Goal: Task Accomplishment & Management: Use online tool/utility

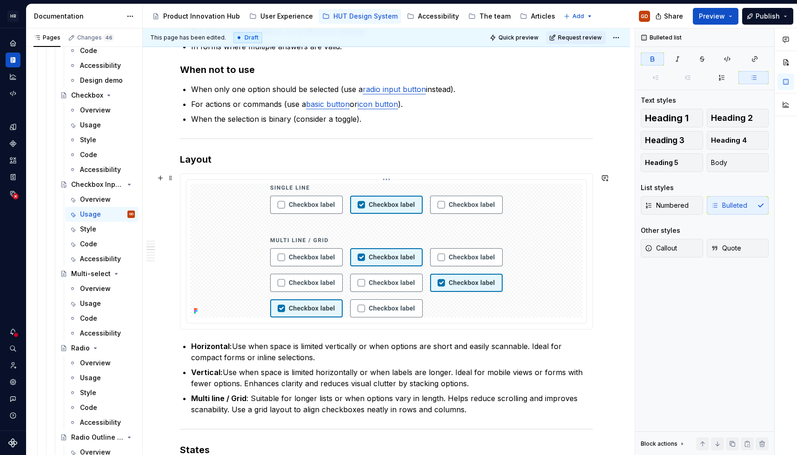
scroll to position [465, 0]
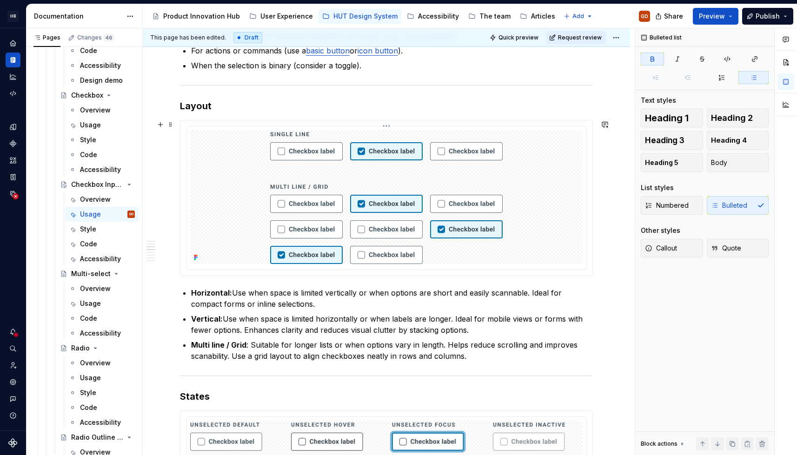
click at [371, 189] on img at bounding box center [386, 197] width 232 height 134
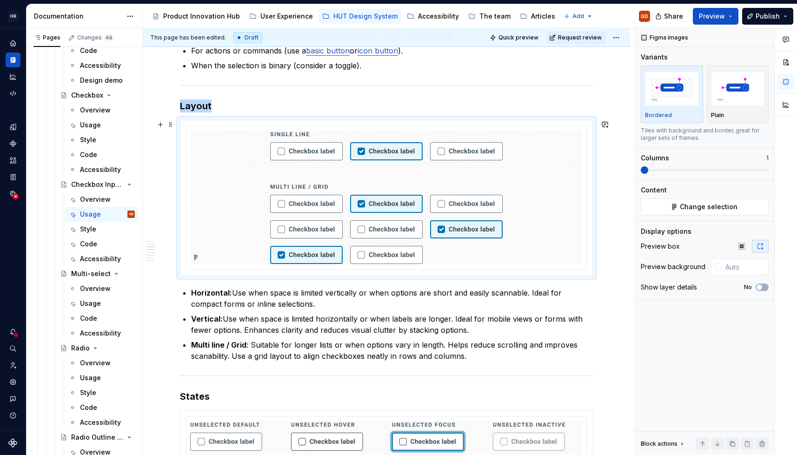
click at [388, 124] on div at bounding box center [386, 197] width 412 height 155
click at [387, 125] on html "[PERSON_NAME] UI Toolkit (HUT) GD Design system data Documentation Accessibilit…" at bounding box center [398, 227] width 797 height 455
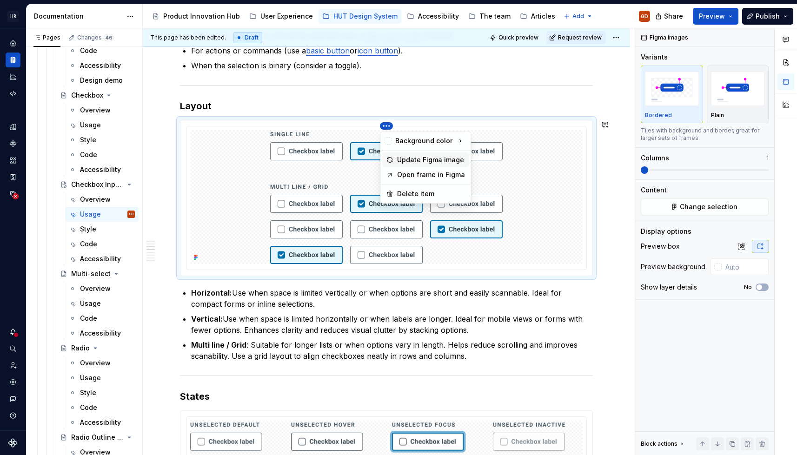
click at [412, 162] on div "Update Figma image" at bounding box center [431, 159] width 68 height 9
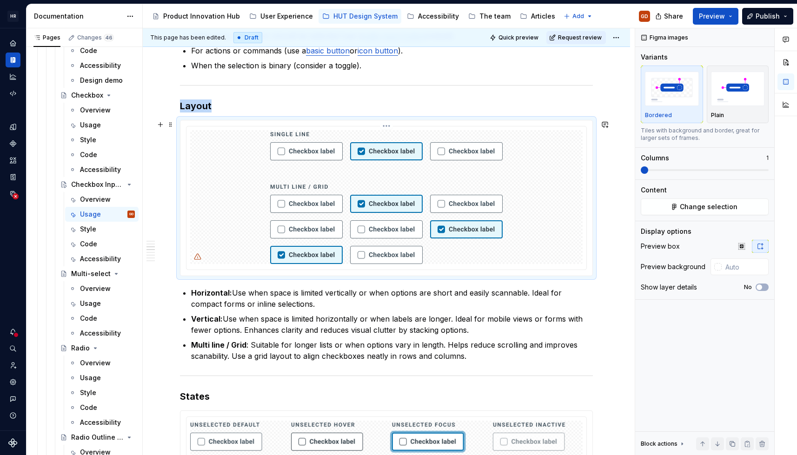
click at [386, 125] on html "[PERSON_NAME] UI Toolkit (HUT) GD Design system data Documentation Accessibilit…" at bounding box center [398, 227] width 797 height 455
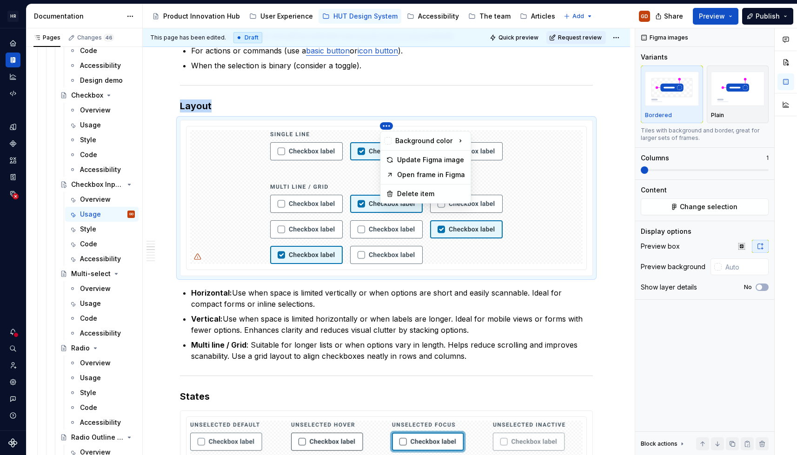
click at [701, 208] on div "Comments Open comments No comments yet Select ‘Comment’ from the block context …" at bounding box center [716, 241] width 162 height 427
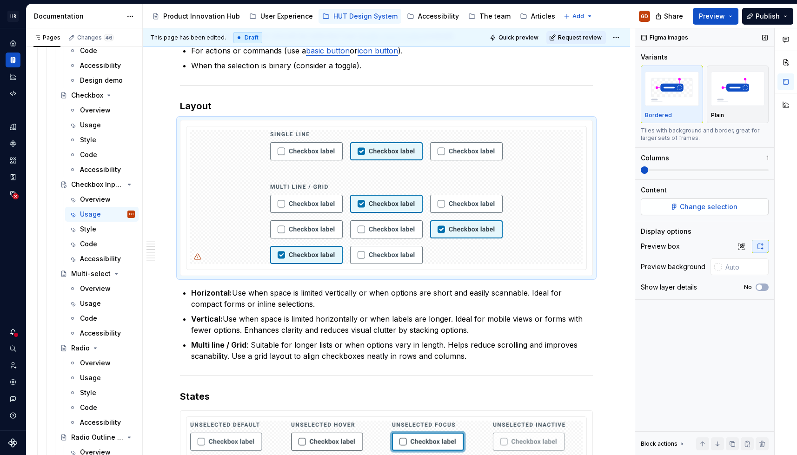
click at [699, 210] on span "Change selection" at bounding box center [709, 206] width 58 height 9
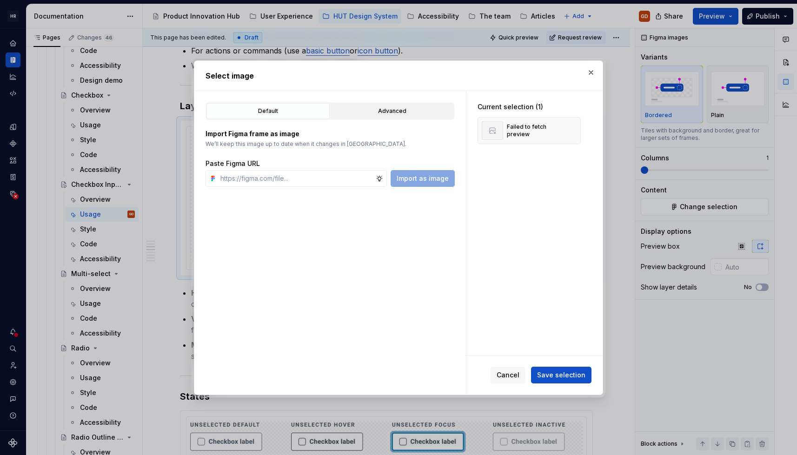
click at [370, 110] on div "Advanced" at bounding box center [392, 110] width 117 height 9
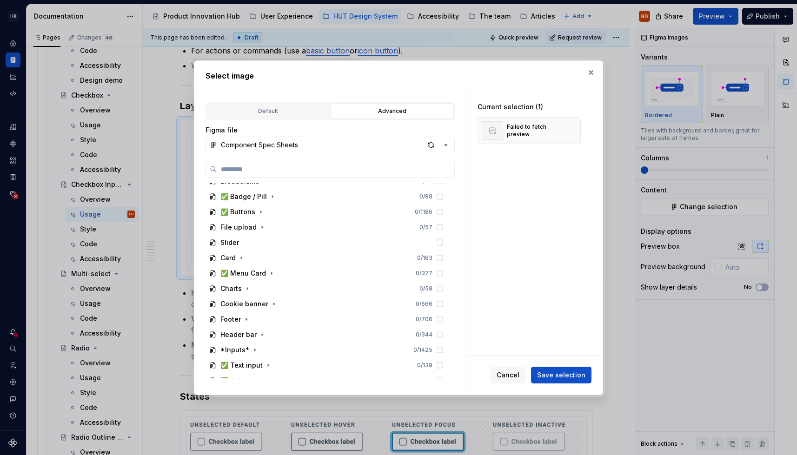
scroll to position [186, 0]
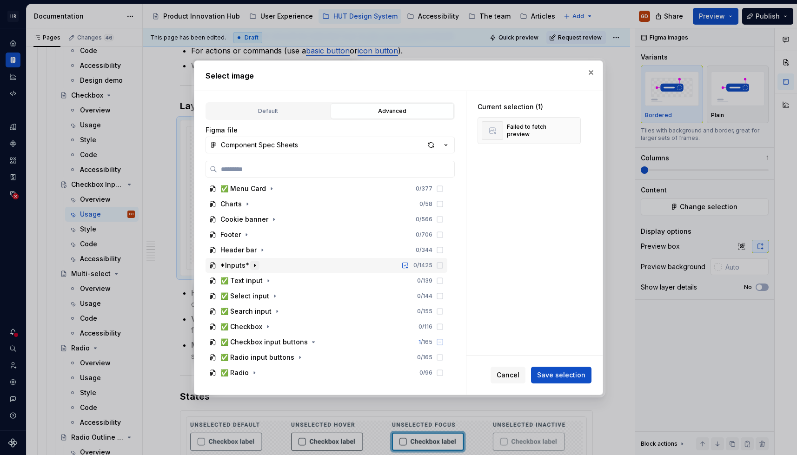
click at [254, 264] on icon "button" at bounding box center [254, 265] width 7 height 7
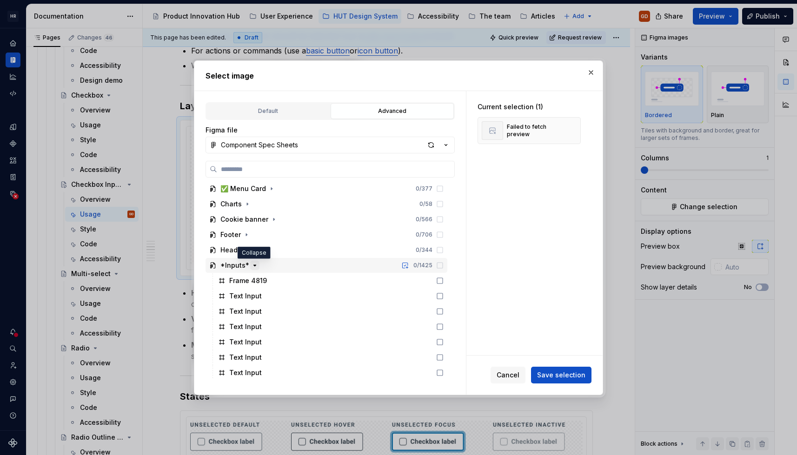
click at [254, 264] on icon "button" at bounding box center [254, 265] width 7 height 7
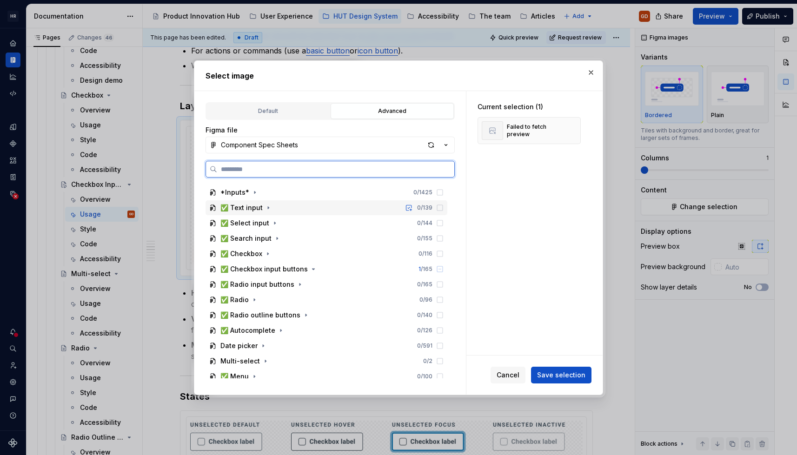
scroll to position [279, 0]
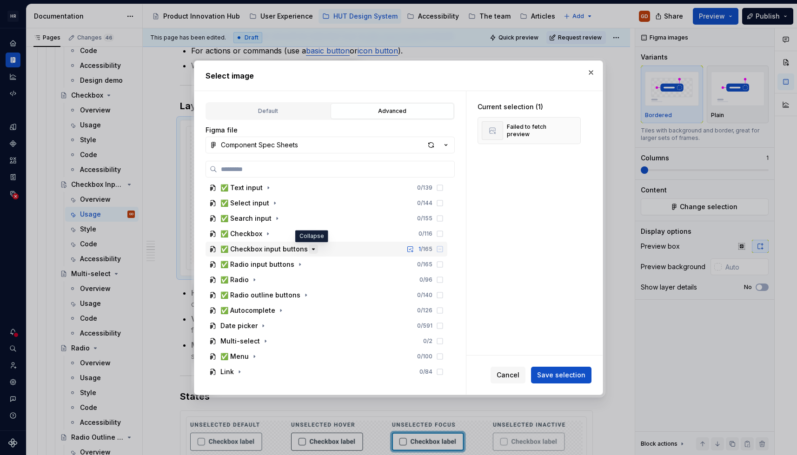
click at [312, 249] on icon "button" at bounding box center [313, 249] width 2 height 1
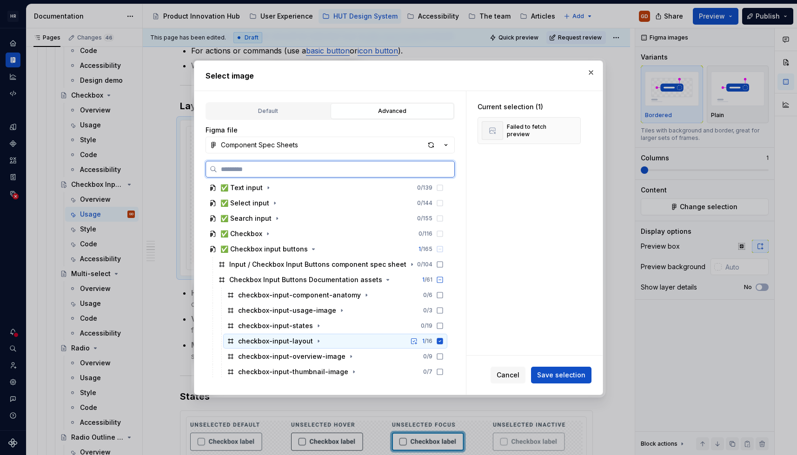
click at [439, 341] on icon at bounding box center [440, 341] width 6 height 6
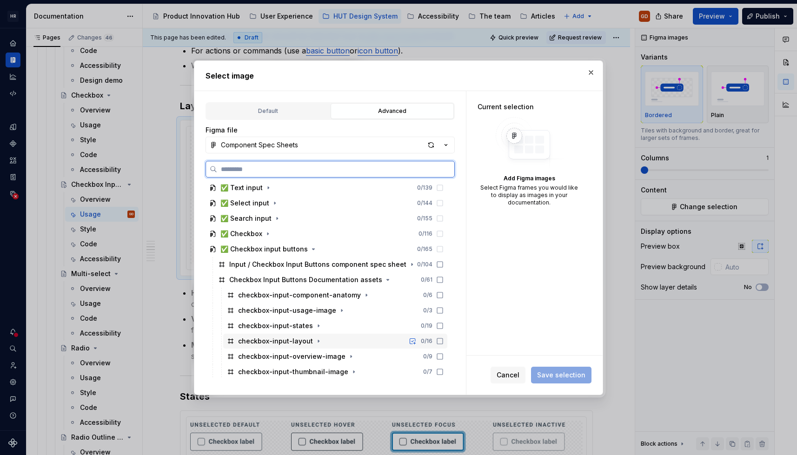
click at [441, 341] on icon at bounding box center [439, 340] width 7 height 7
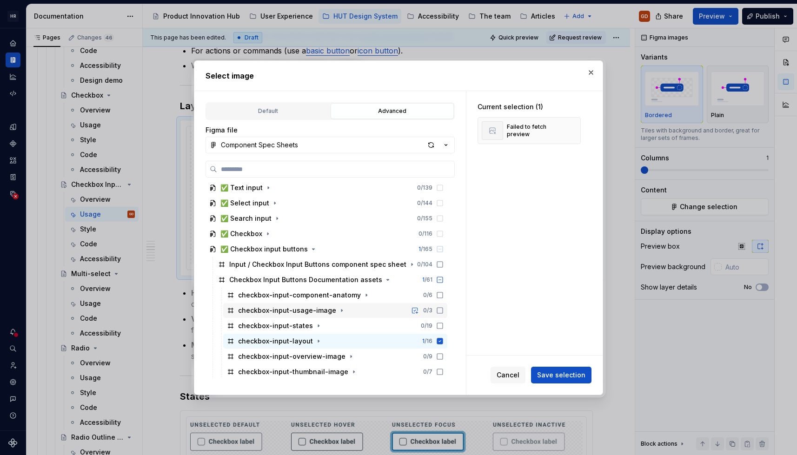
scroll to position [325, 0]
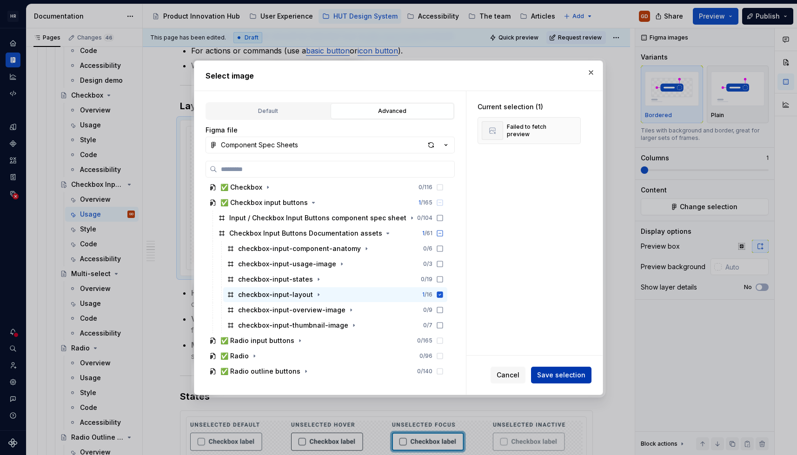
click at [577, 373] on span "Save selection" at bounding box center [561, 374] width 48 height 9
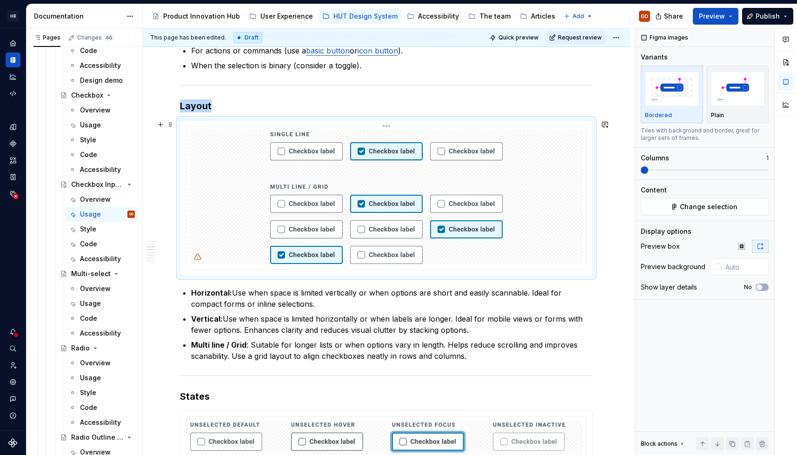
drag, startPoint x: 227, startPoint y: 247, endPoint x: 213, endPoint y: 251, distance: 14.8
click at [227, 248] on div at bounding box center [386, 197] width 392 height 134
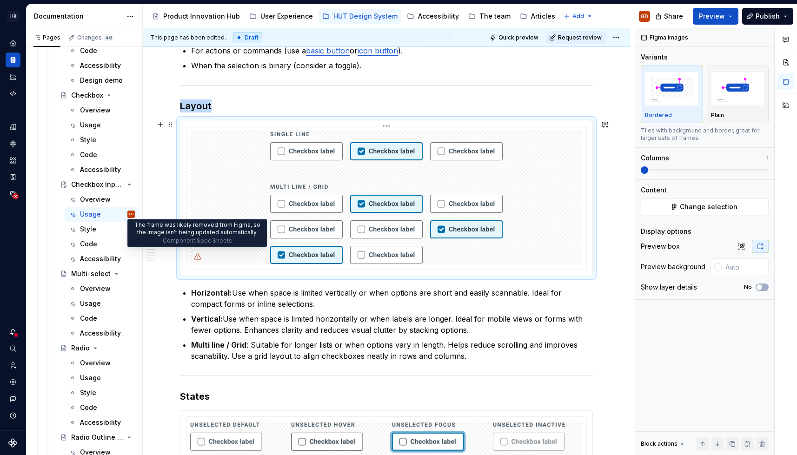
click at [197, 257] on icon at bounding box center [197, 256] width 7 height 7
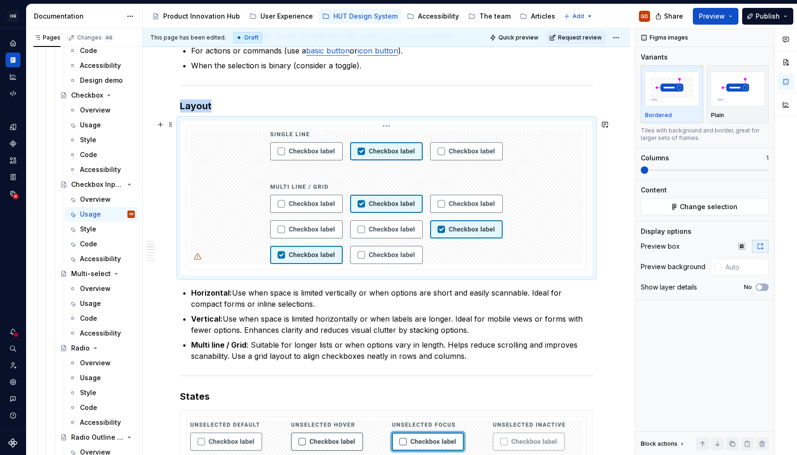
click at [435, 209] on img at bounding box center [386, 197] width 232 height 134
click at [714, 207] on span "Change selection" at bounding box center [709, 206] width 58 height 9
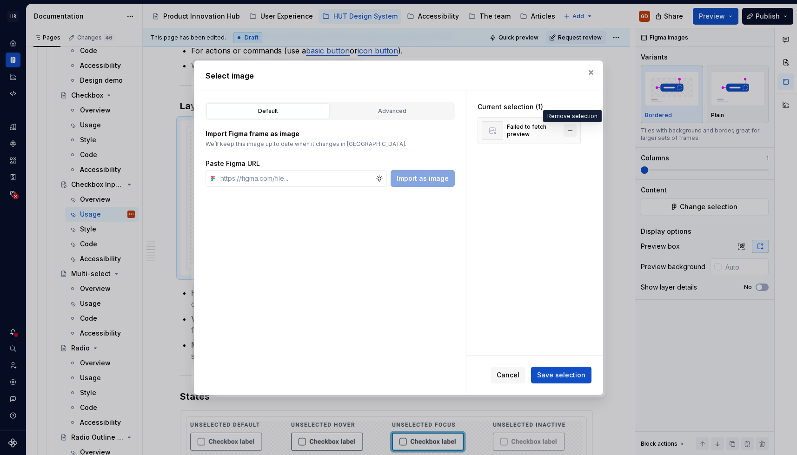
click at [569, 128] on button "button" at bounding box center [569, 130] width 13 height 13
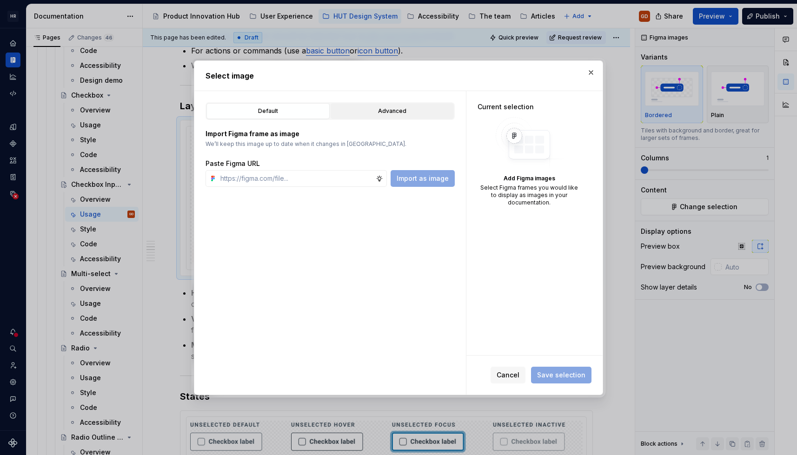
click at [431, 110] on div "Advanced" at bounding box center [392, 110] width 117 height 9
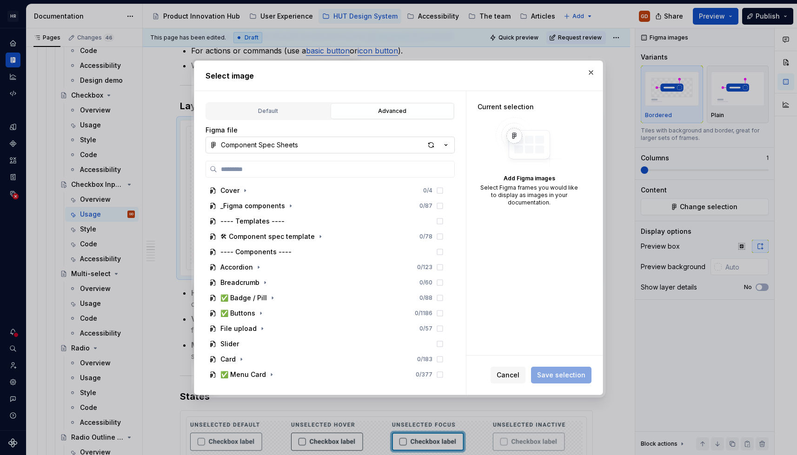
click at [429, 151] on button "Component Spec Sheets" at bounding box center [329, 145] width 249 height 17
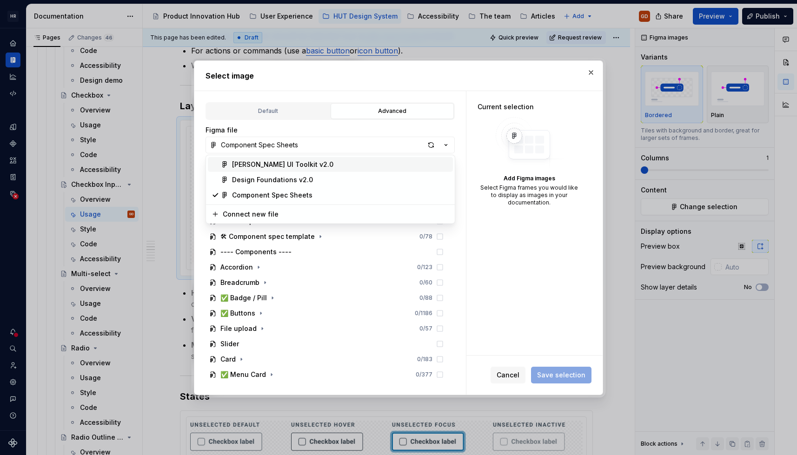
click at [431, 144] on div "Select image Default Advanced Import Figma frame as image We’ll keep this image…" at bounding box center [398, 227] width 797 height 455
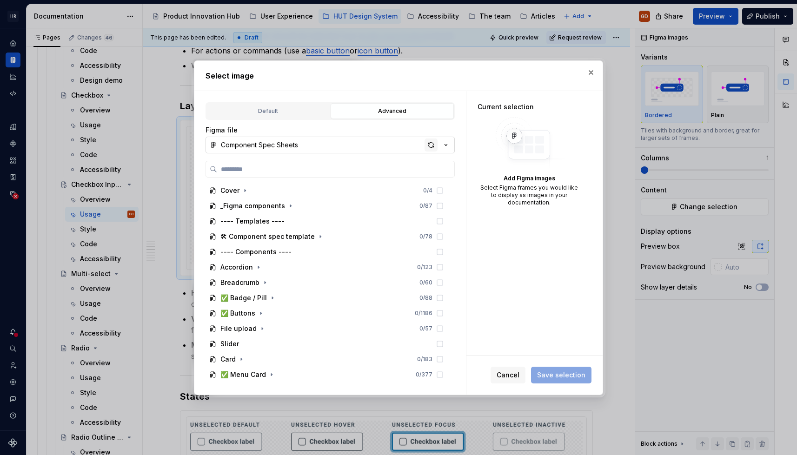
click at [433, 141] on div "button" at bounding box center [430, 145] width 13 height 13
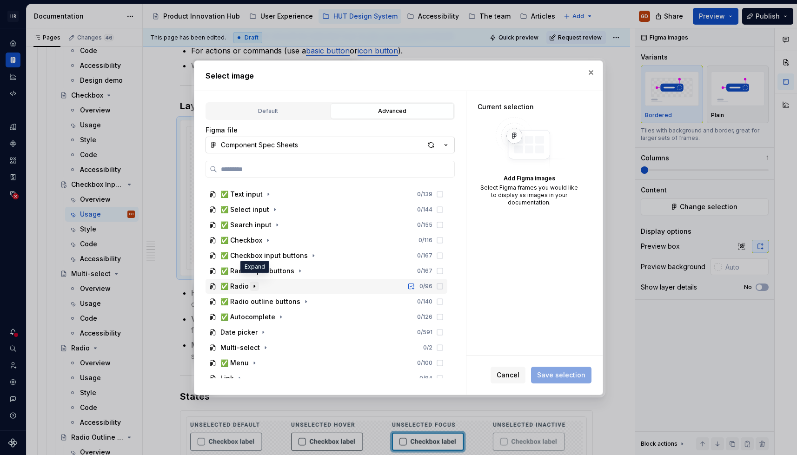
scroll to position [279, 0]
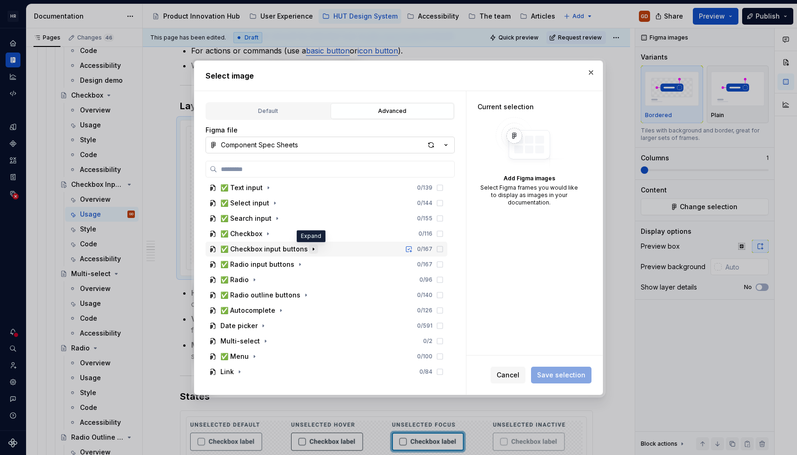
click at [312, 249] on icon "button" at bounding box center [313, 248] width 7 height 7
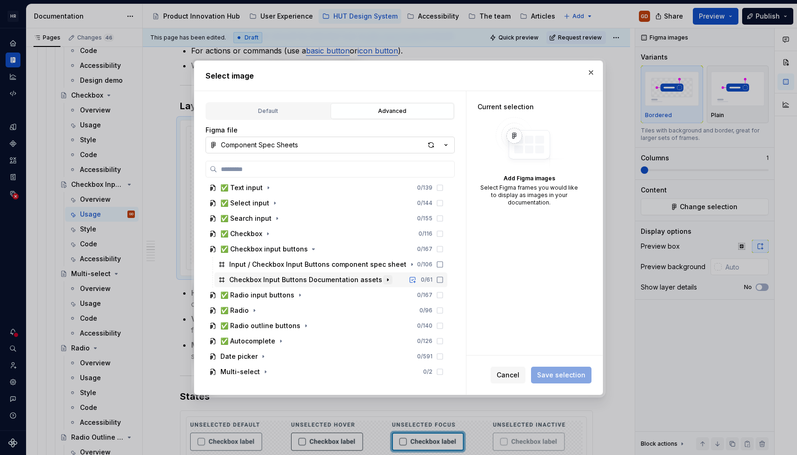
click at [384, 279] on icon "button" at bounding box center [387, 279] width 7 height 7
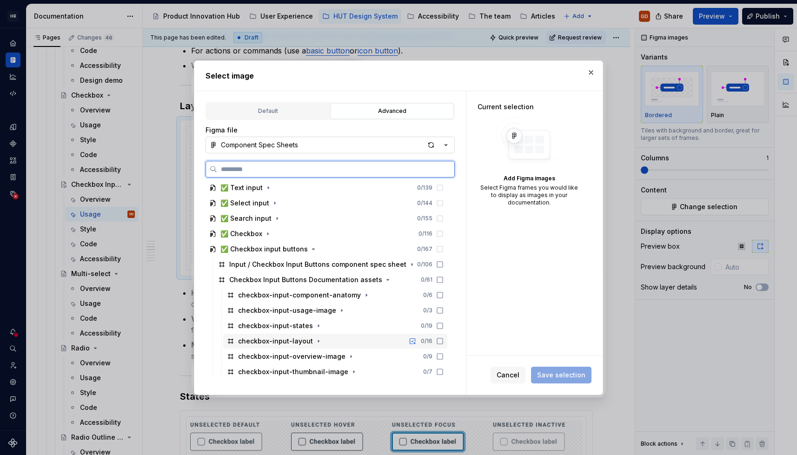
click at [305, 337] on div "checkbox-input-layout" at bounding box center [275, 341] width 75 height 9
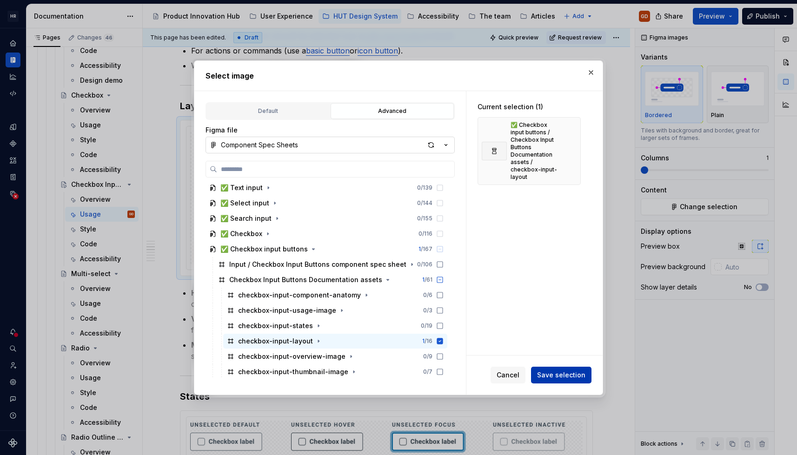
click at [564, 374] on span "Save selection" at bounding box center [561, 374] width 48 height 9
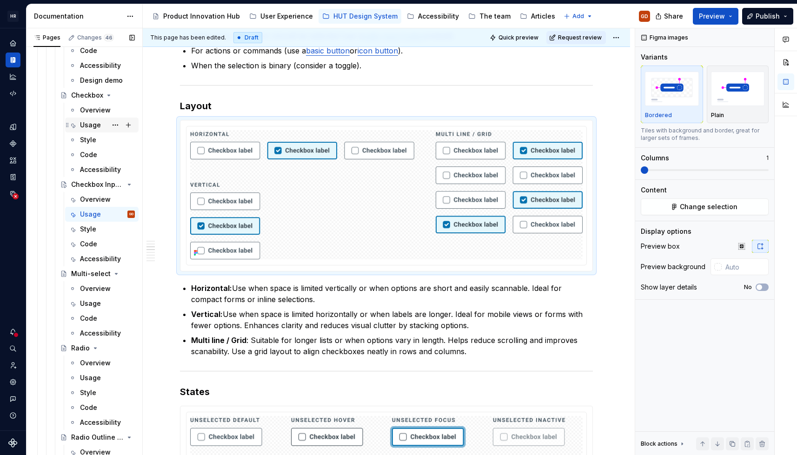
click at [90, 123] on div "Usage" at bounding box center [90, 124] width 21 height 9
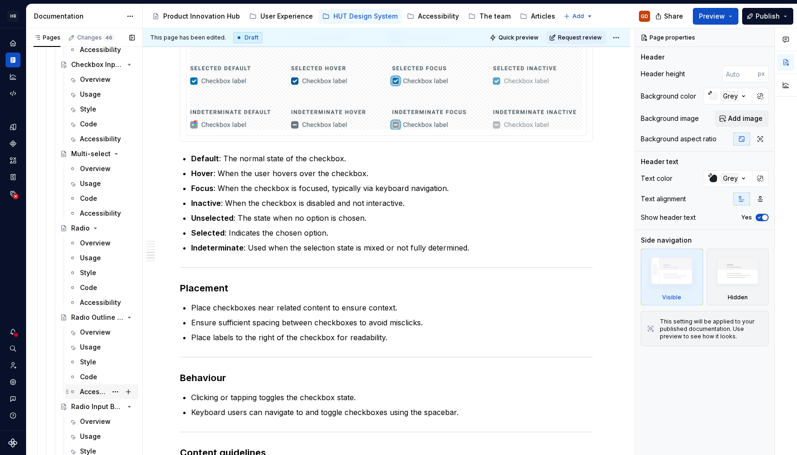
scroll to position [3347, 0]
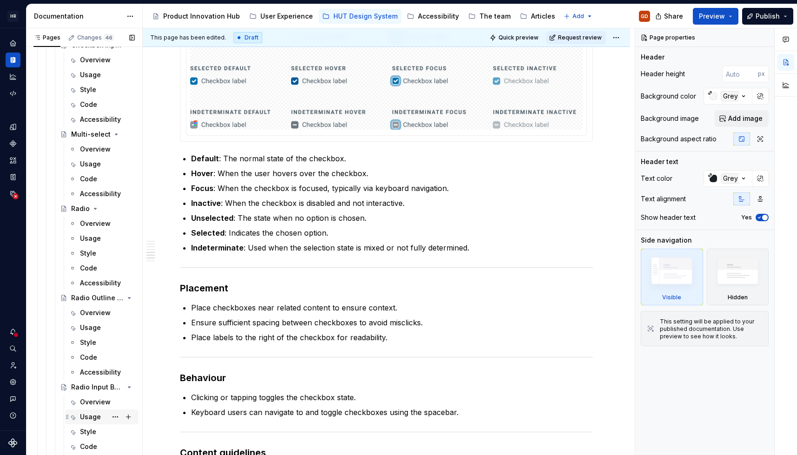
click at [92, 415] on div "Usage" at bounding box center [90, 416] width 21 height 9
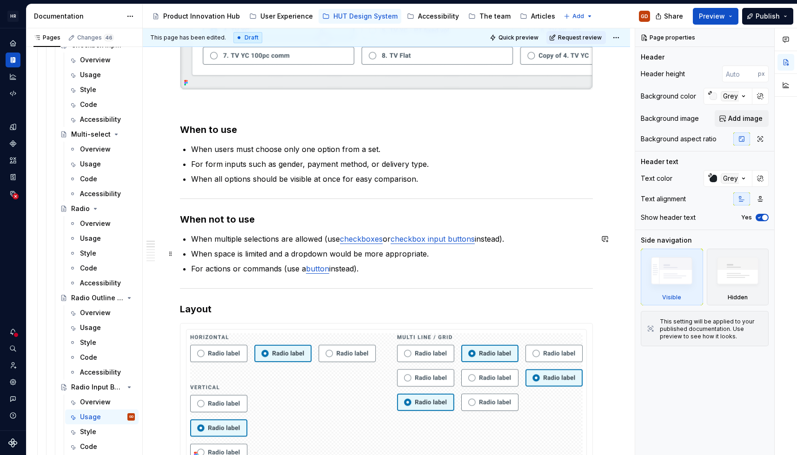
scroll to position [372, 0]
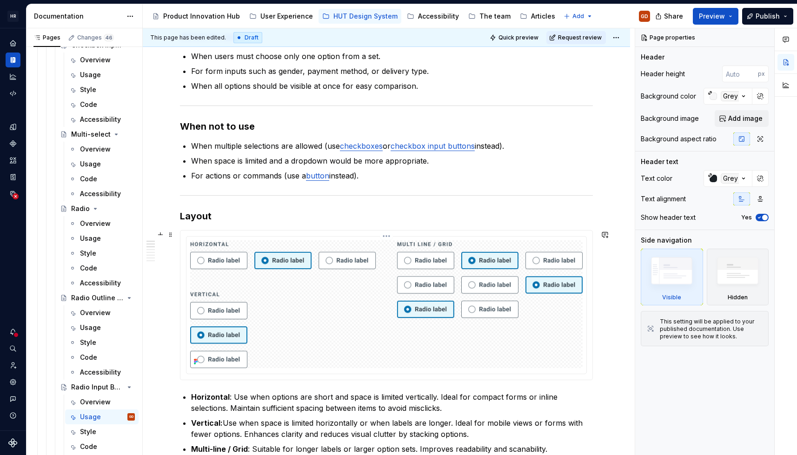
click at [365, 341] on img at bounding box center [386, 303] width 392 height 127
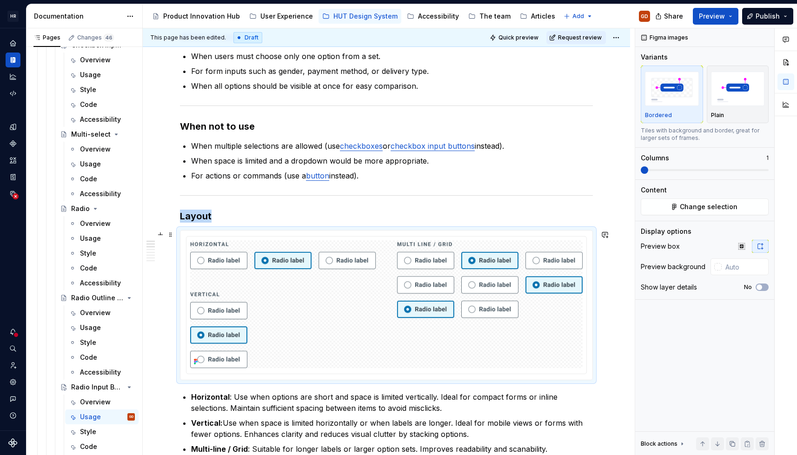
click at [385, 234] on div at bounding box center [386, 305] width 412 height 149
click at [388, 236] on html "[PERSON_NAME] UI Toolkit (HUT) GD Design system data Documentation Accessibilit…" at bounding box center [398, 227] width 797 height 455
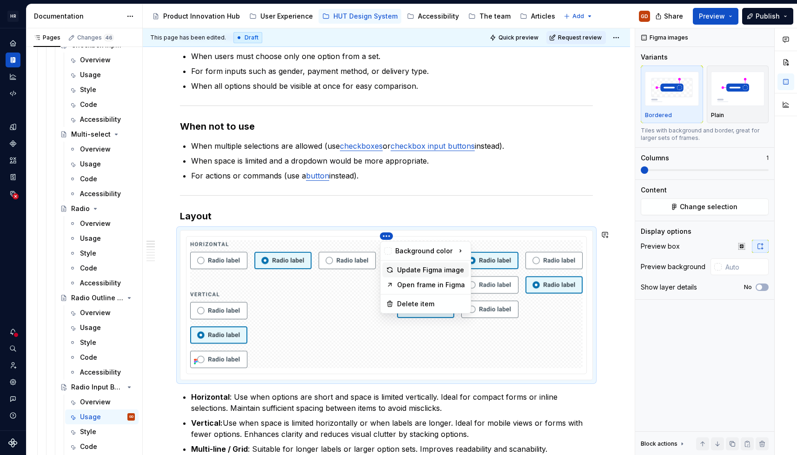
click at [413, 268] on div "Update Figma image" at bounding box center [431, 269] width 68 height 9
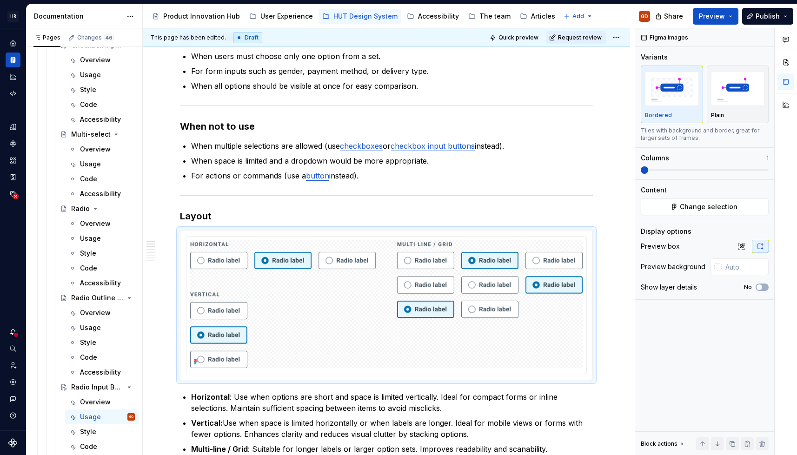
type textarea "*"
